Goal: Consume media (video, audio)

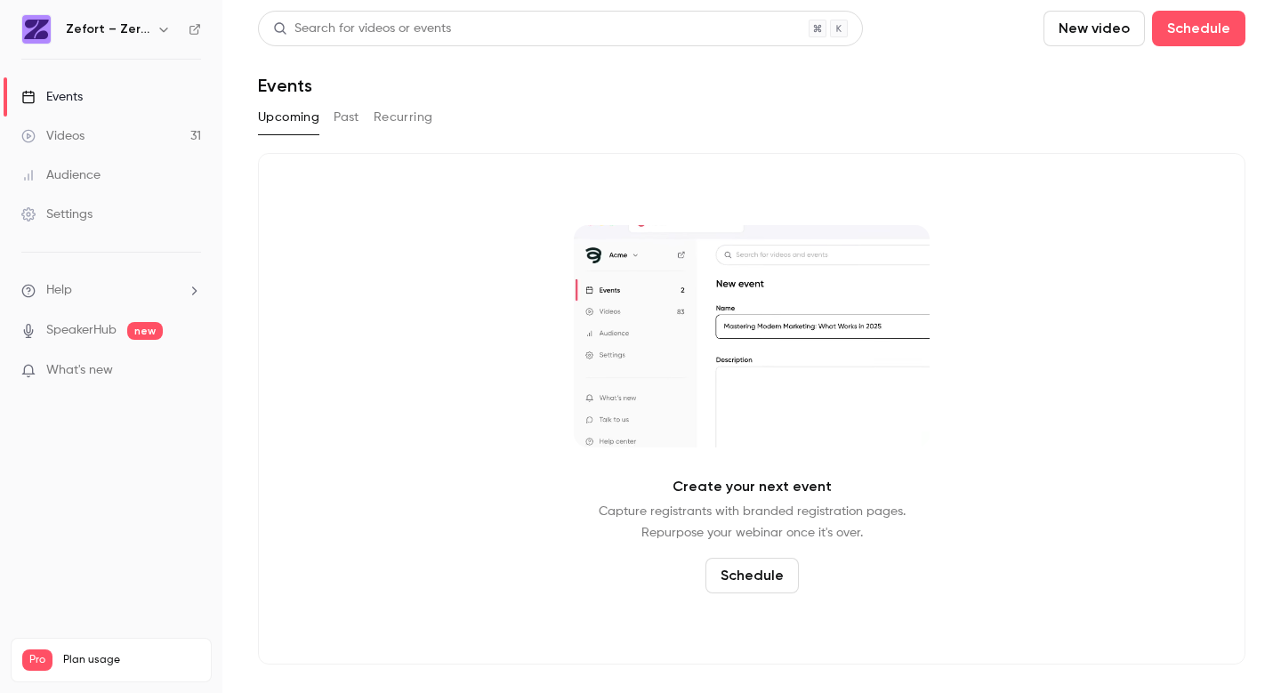
click at [82, 126] on link "Videos 31" at bounding box center [111, 136] width 222 height 39
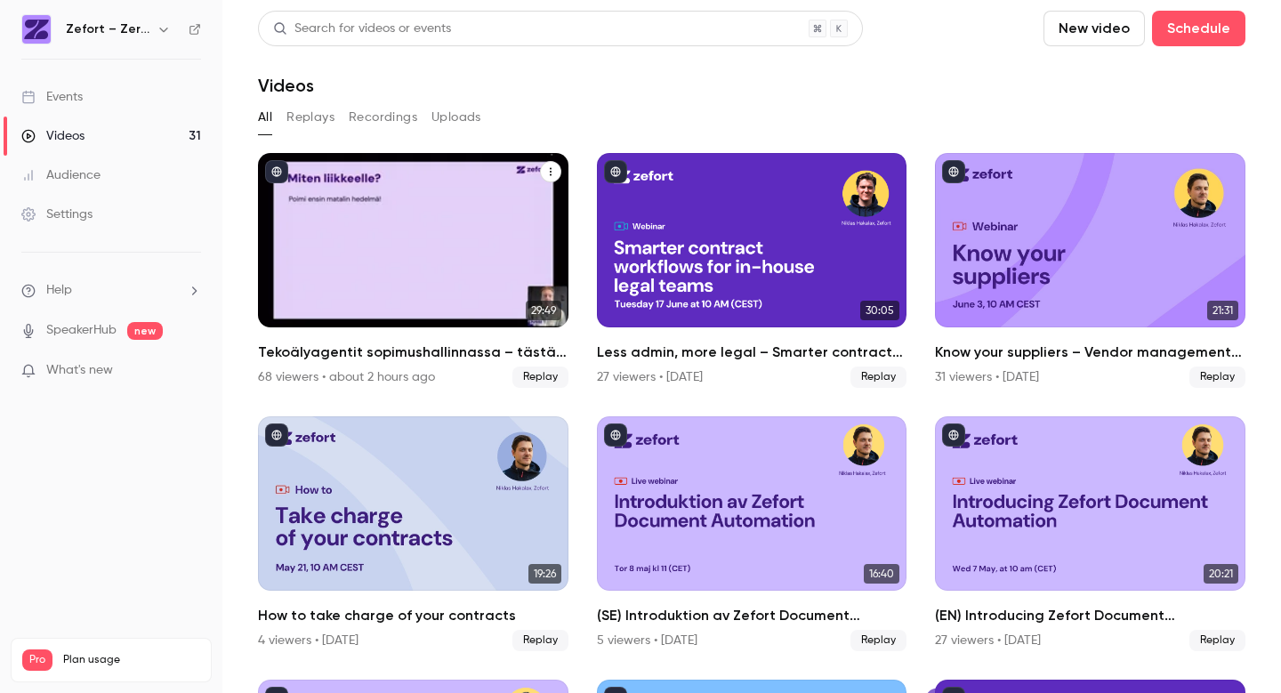
click at [481, 256] on div "Tekoälyagentit sopimushallinnassa – tästä kaikki puhuvat juuri nyt" at bounding box center [413, 240] width 310 height 174
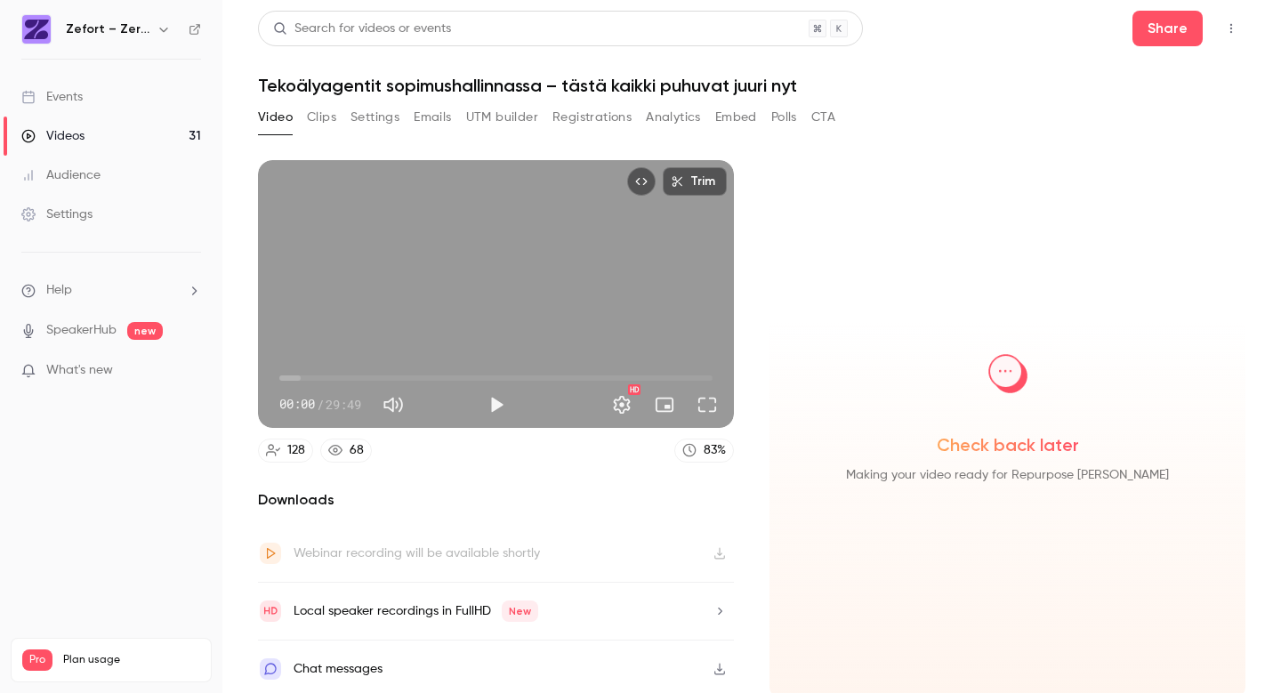
click at [733, 114] on button "Embed" at bounding box center [736, 117] width 42 height 28
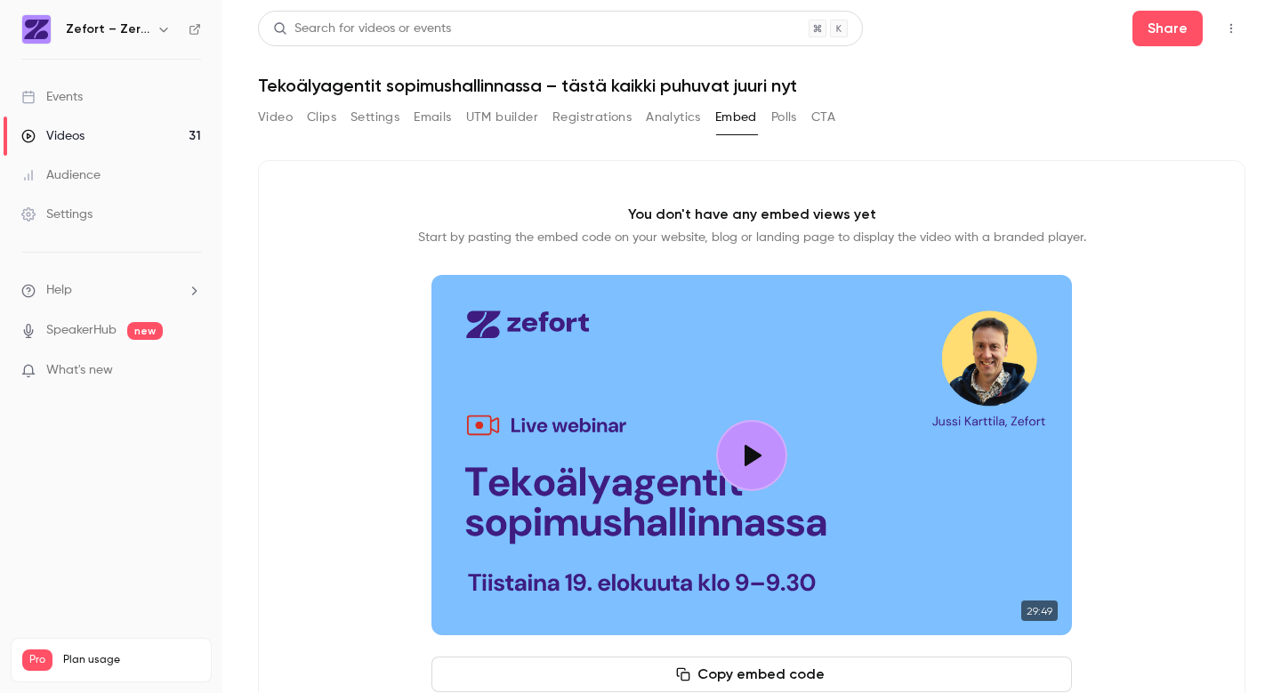
click at [279, 123] on button "Video" at bounding box center [275, 117] width 35 height 28
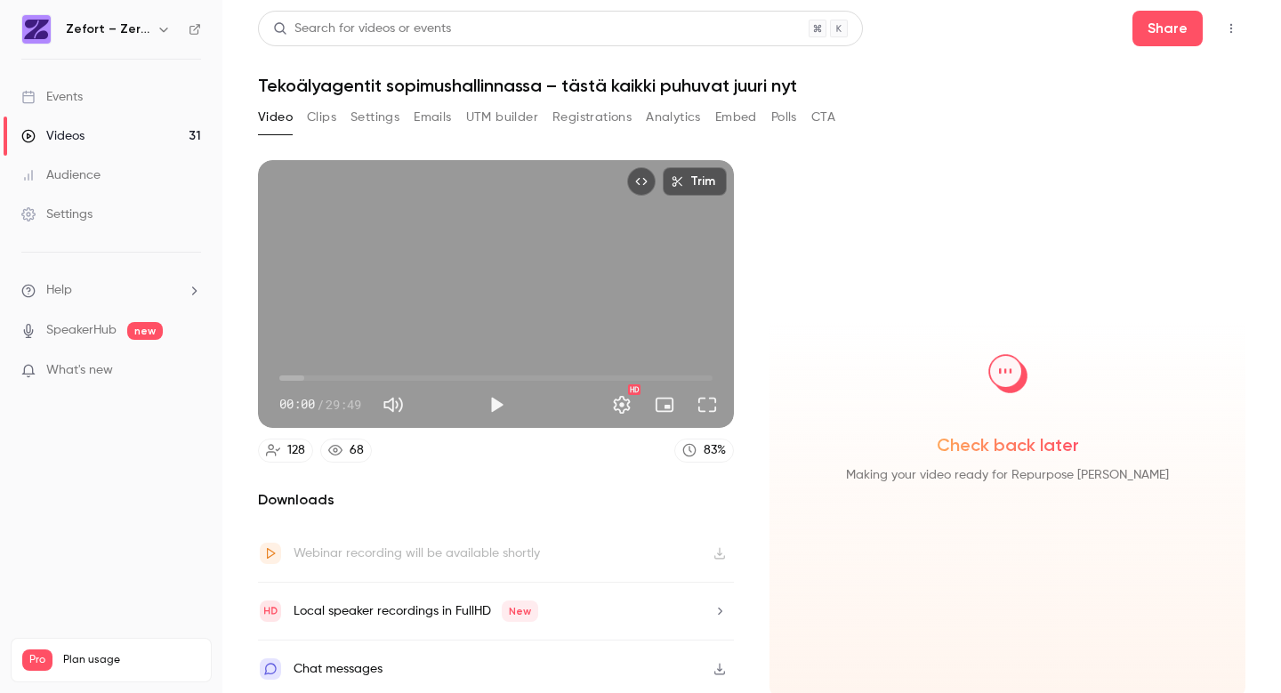
click at [1227, 31] on icon "Top Bar Actions" at bounding box center [1231, 28] width 14 height 12
